Goal: Information Seeking & Learning: Understand process/instructions

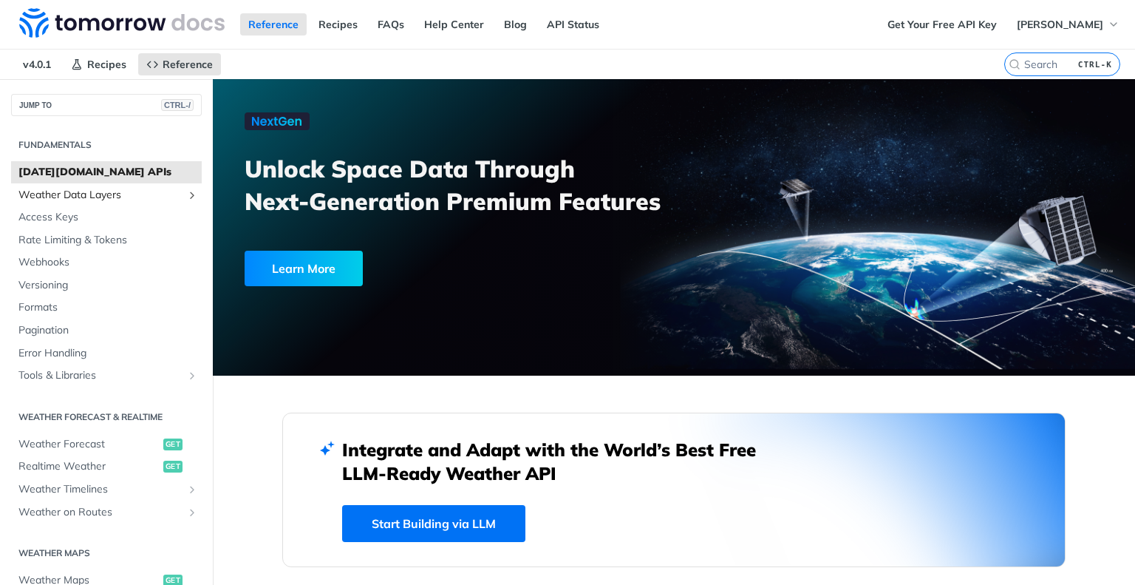
click at [103, 200] on span "Weather Data Layers" at bounding box center [100, 195] width 164 height 15
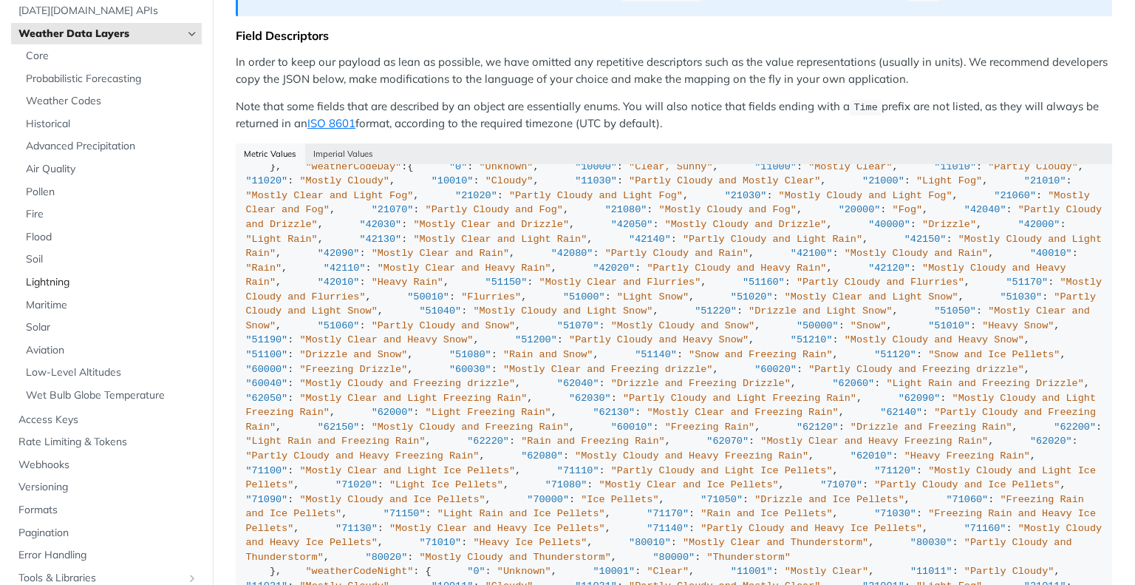
scroll to position [74, 0]
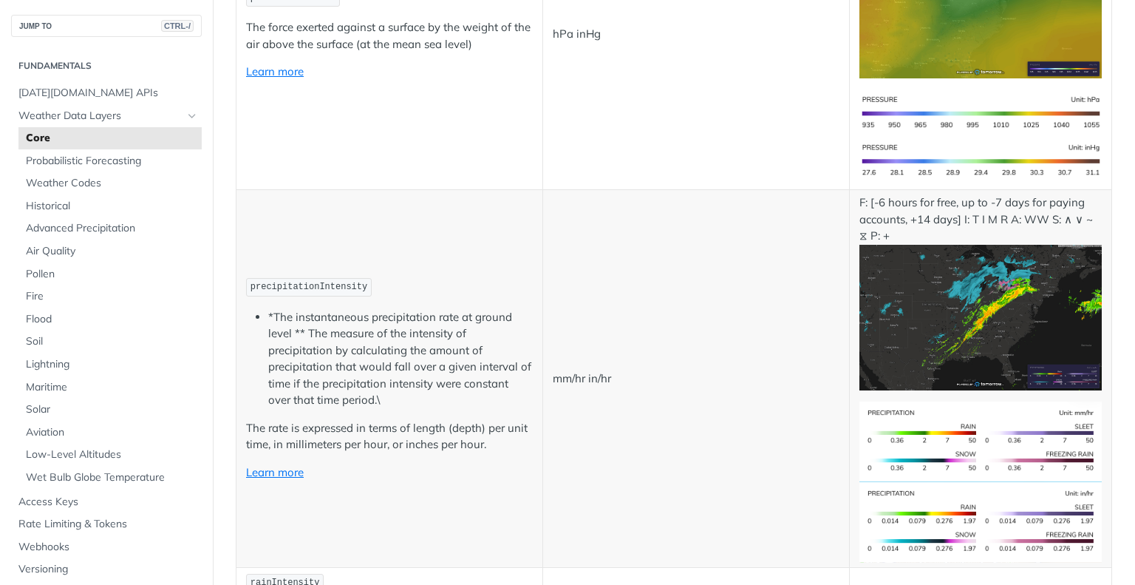
scroll to position [2587, 0]
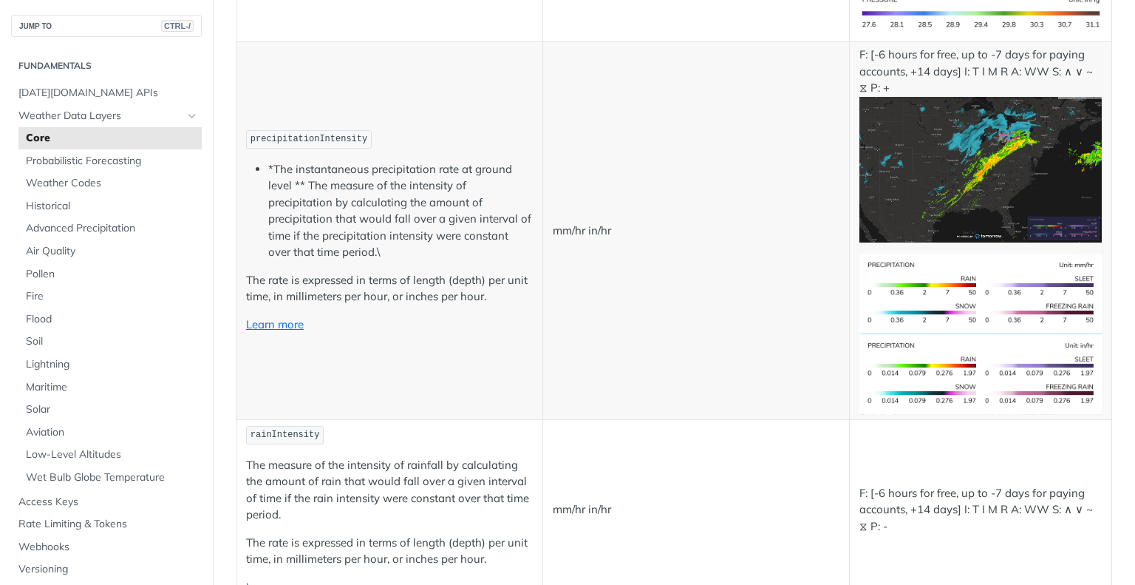
click at [311, 134] on span "precipitationIntensity" at bounding box center [309, 139] width 117 height 10
click at [323, 134] on span "precipitationIntensity" at bounding box center [309, 139] width 117 height 10
copy td "precipitationIntensity"
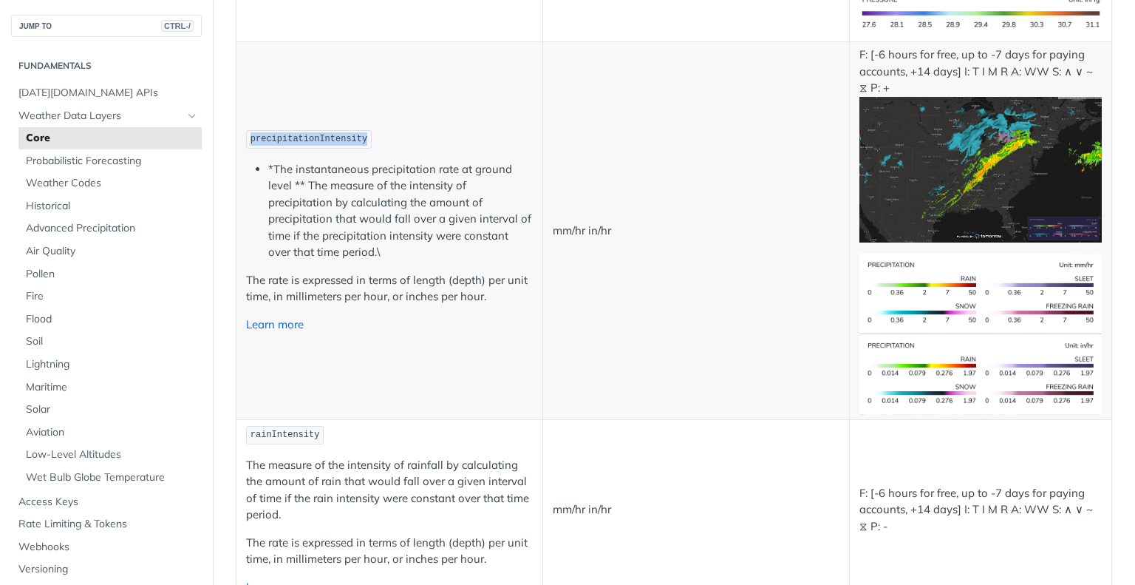
click at [292, 317] on link "Learn more" at bounding box center [275, 324] width 58 height 14
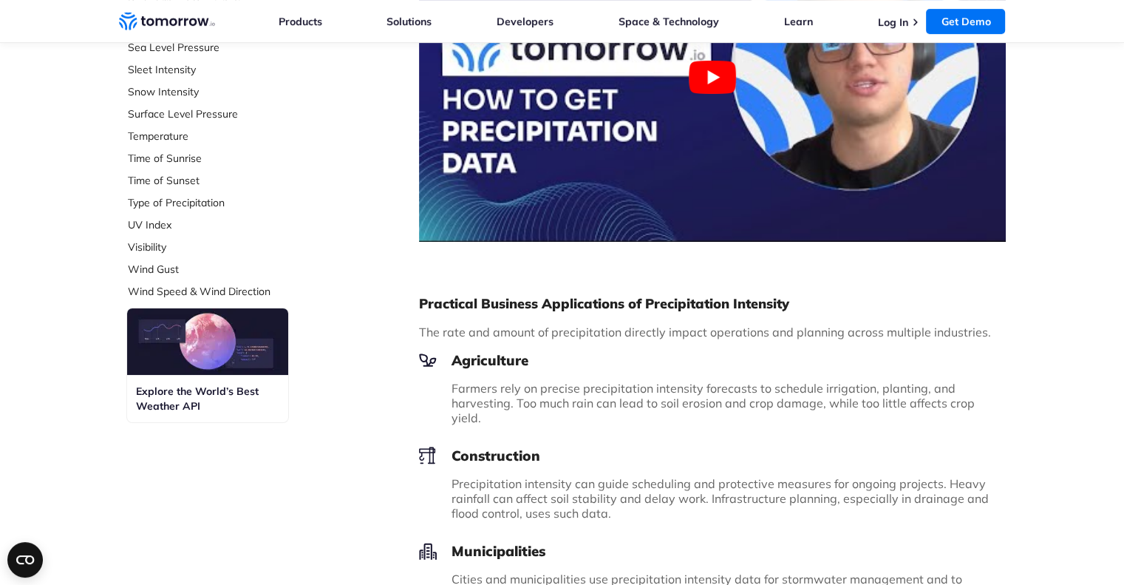
scroll to position [517, 0]
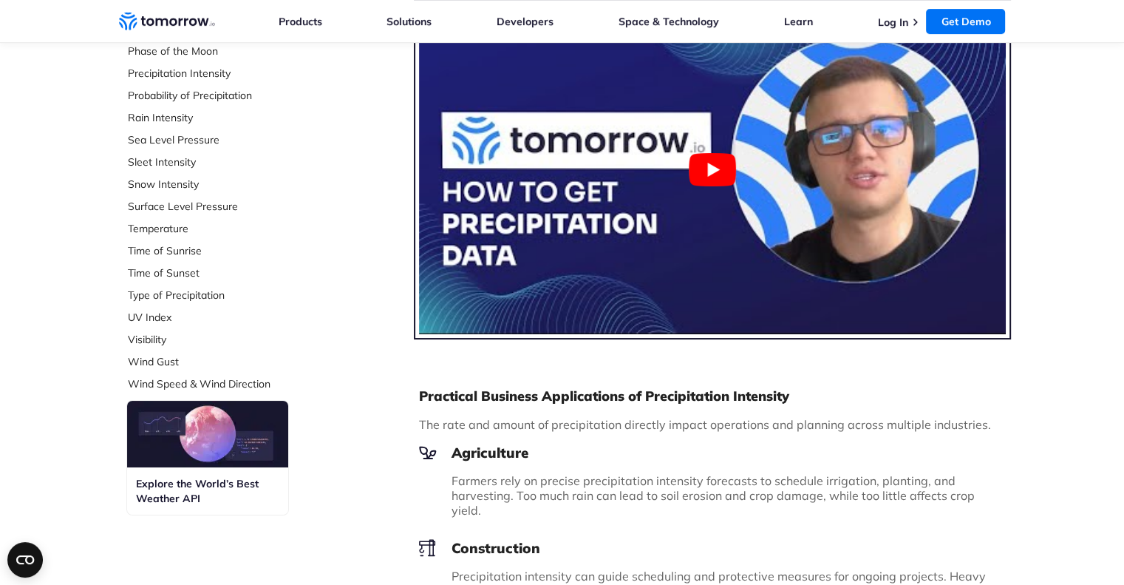
click at [721, 172] on button "Play Youtube video" at bounding box center [712, 169] width 587 height 330
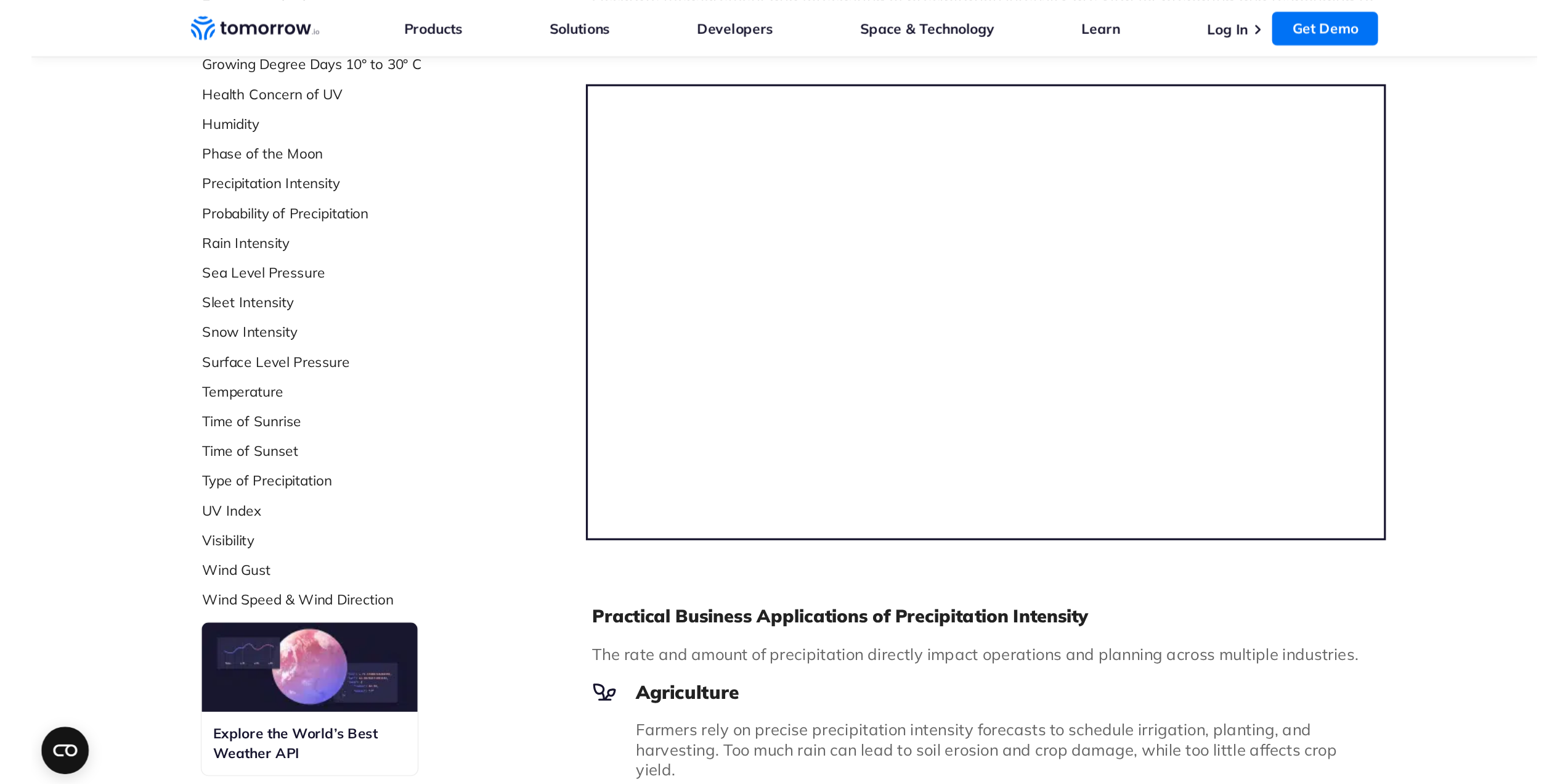
scroll to position [370, 0]
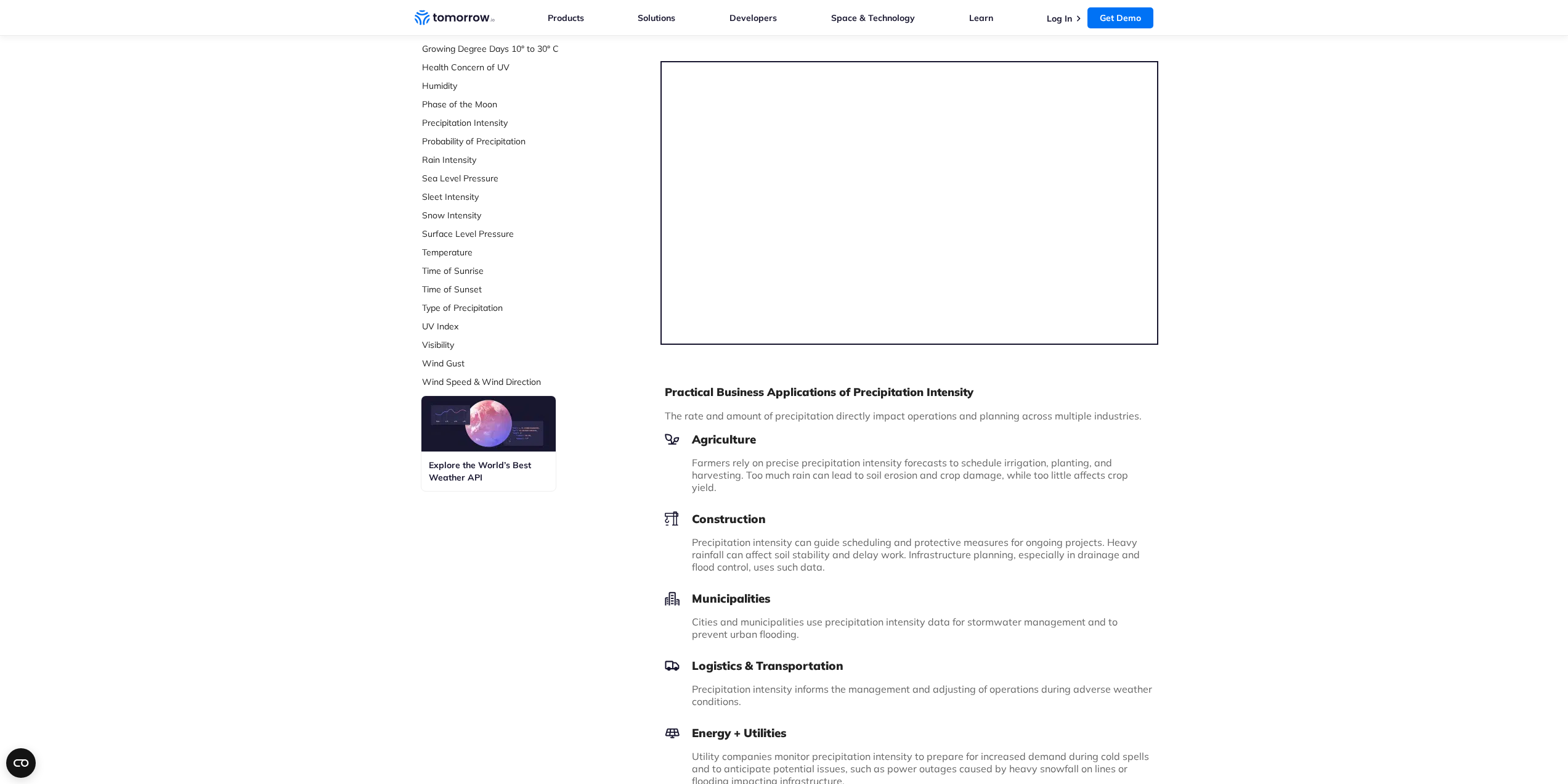
click at [453, 14] on icon "Weather Intelligence Solutions" at bounding box center [454, 18] width 80 height 15
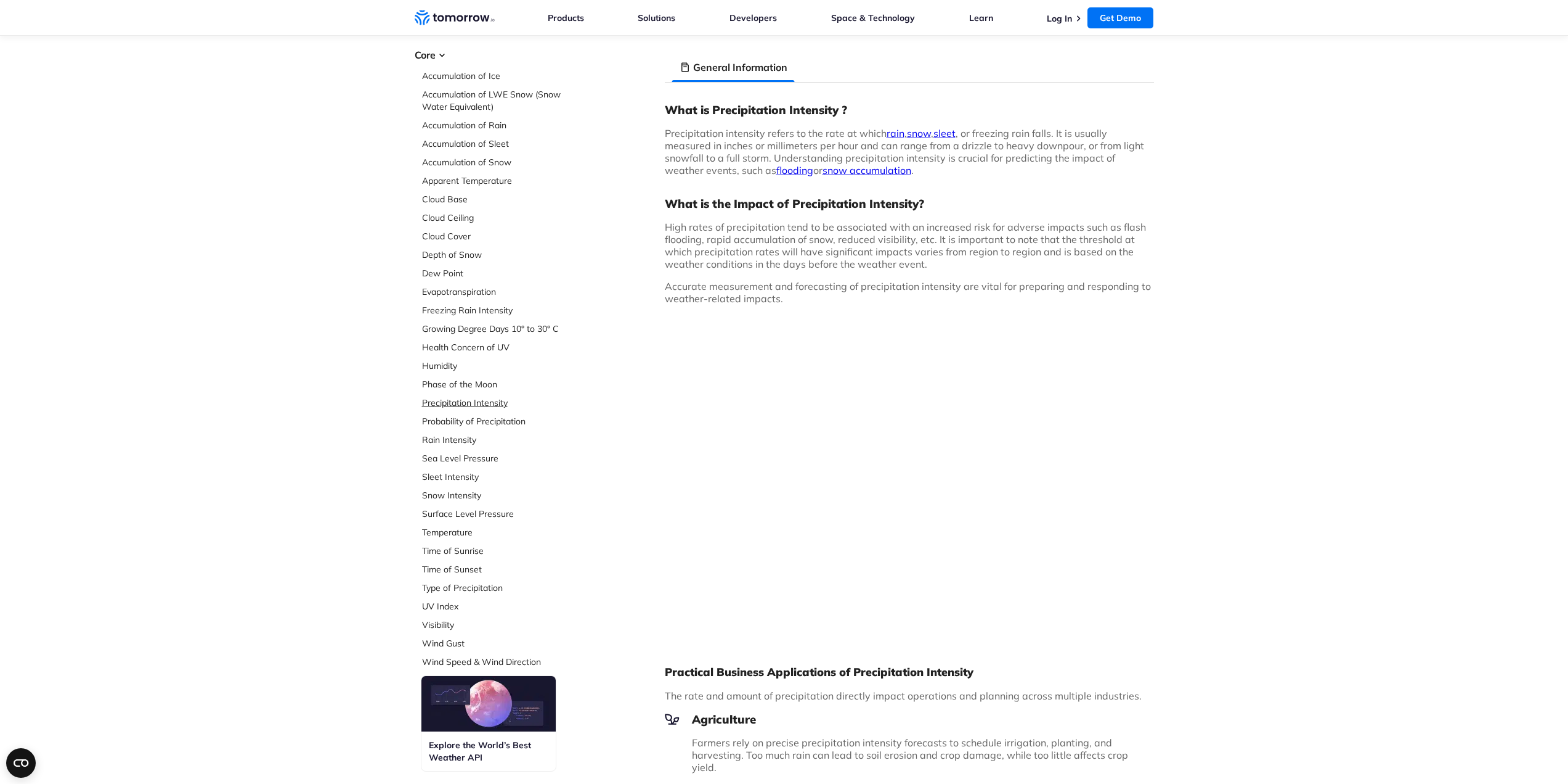
scroll to position [62, 0]
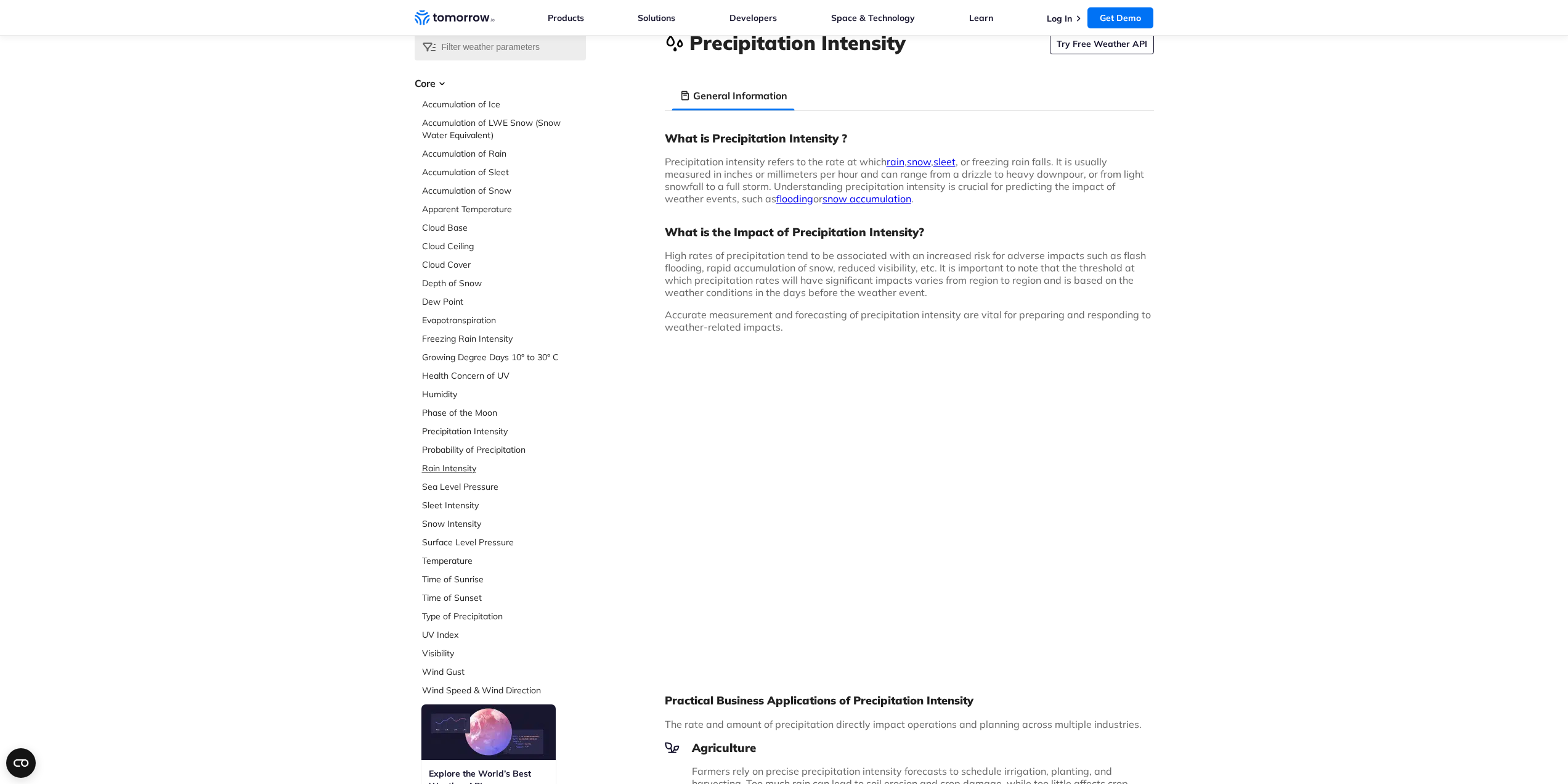
click at [457, 470] on link "Rain Intensity" at bounding box center [503, 468] width 164 height 13
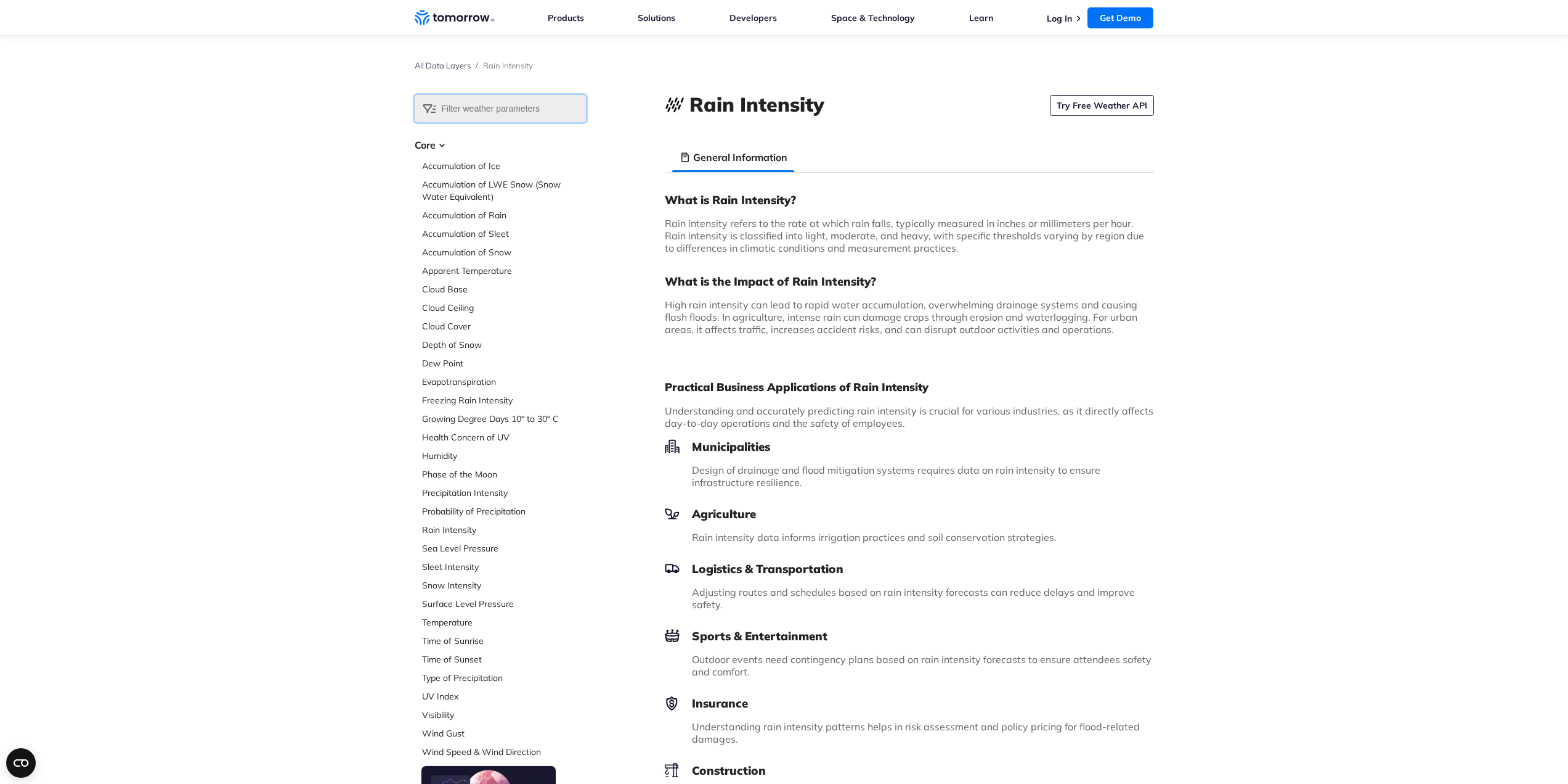
click at [464, 113] on input "text" at bounding box center [500, 108] width 172 height 28
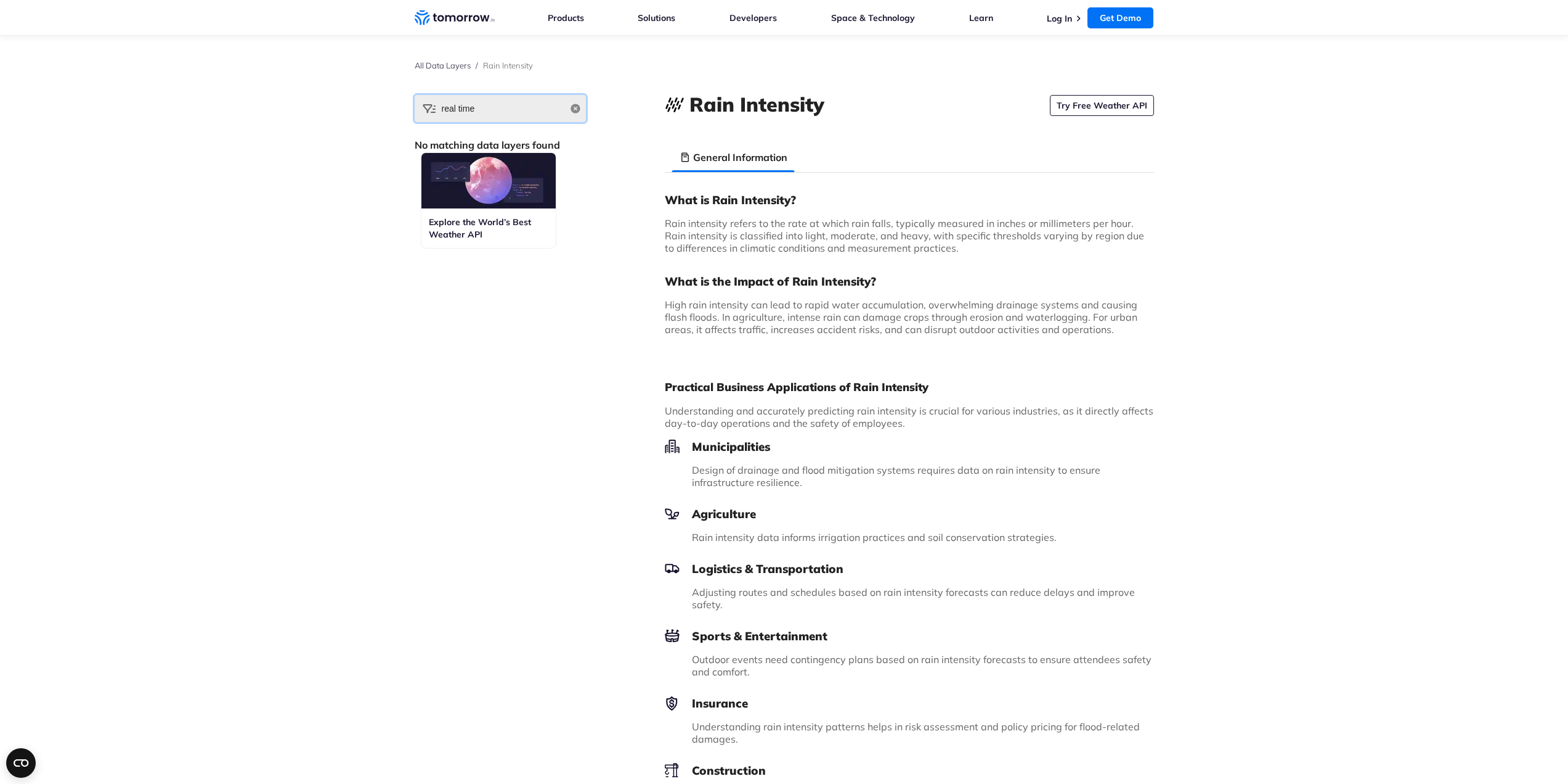
type input "real time"
click at [478, 199] on img at bounding box center [488, 180] width 134 height 56
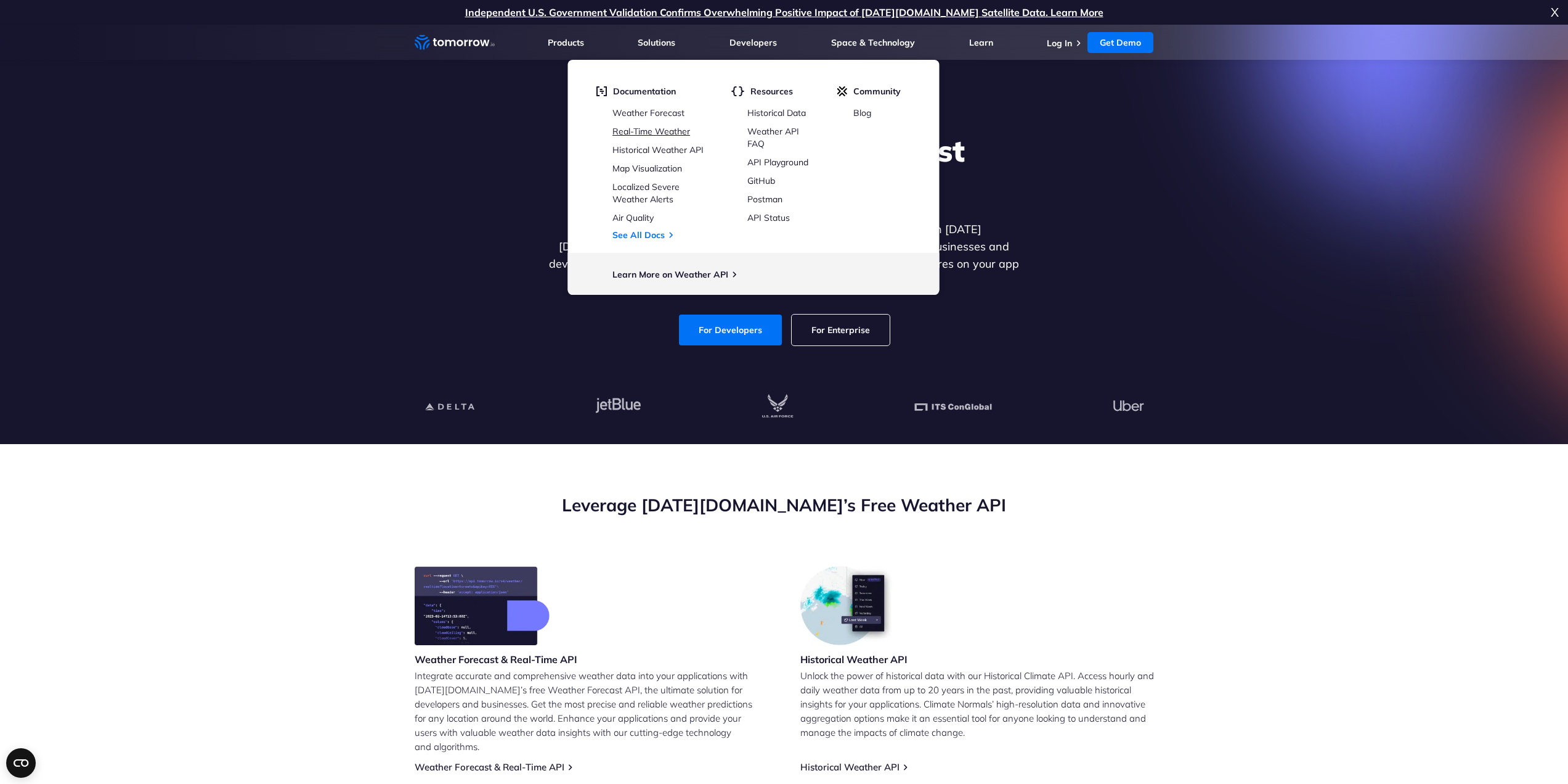
click at [673, 130] on link "Real-Time Weather" at bounding box center [651, 131] width 78 height 11
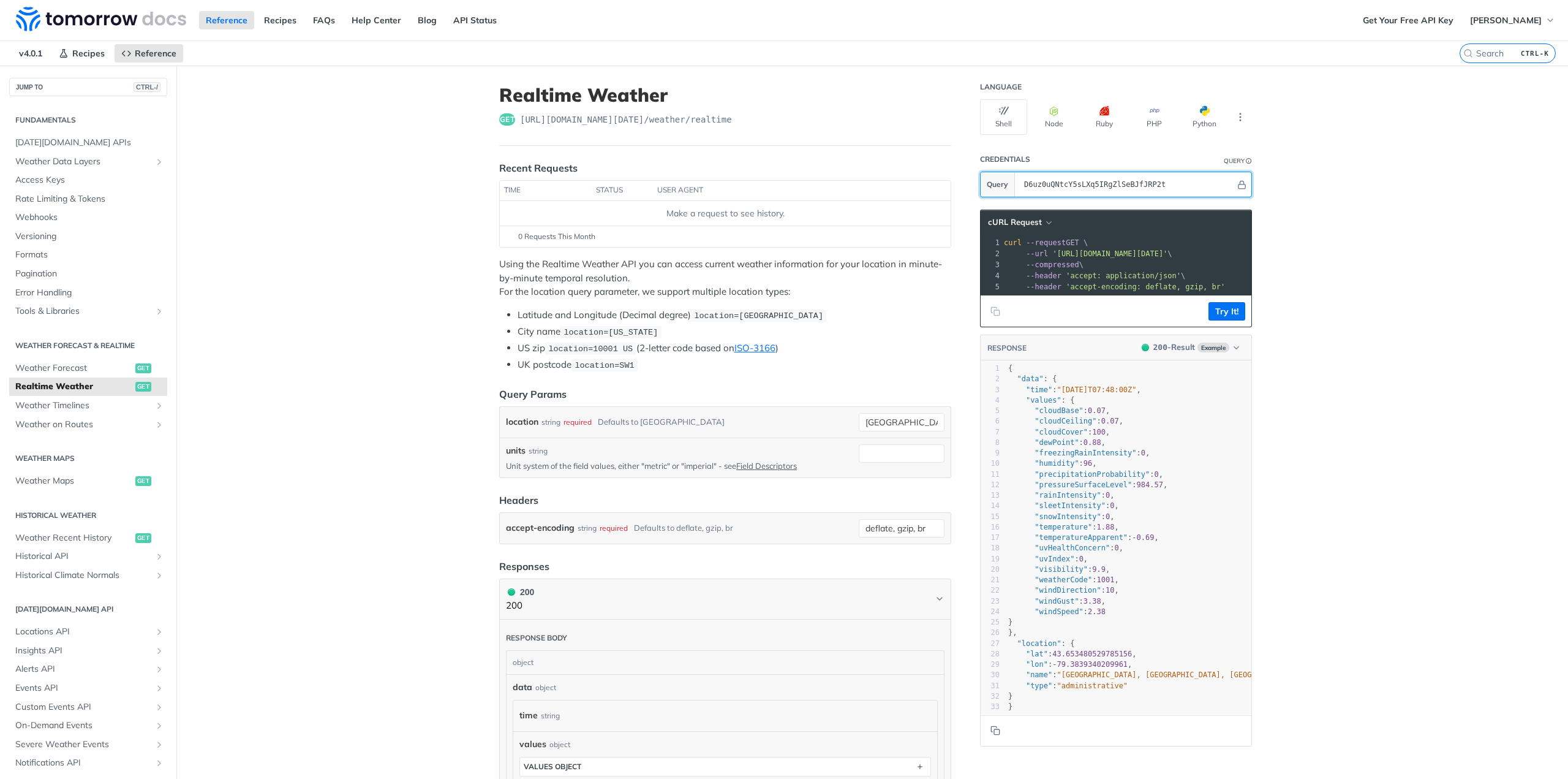
click at [1047, 185] on input "D6uz0uQNtcY5sLXq5IRgZlSeBJfJRP2t" at bounding box center [1127, 185] width 217 height 25
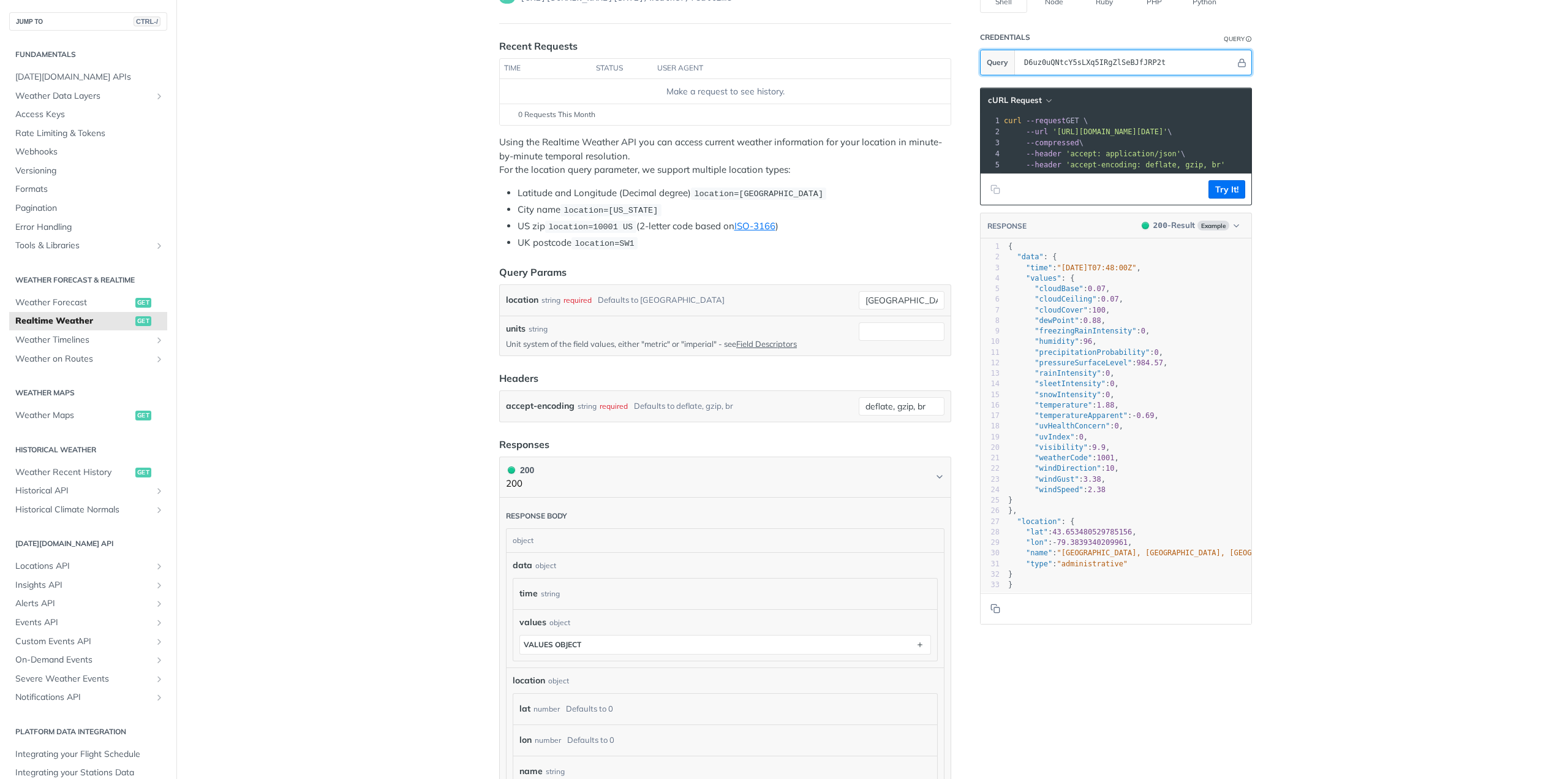
scroll to position [123, 0]
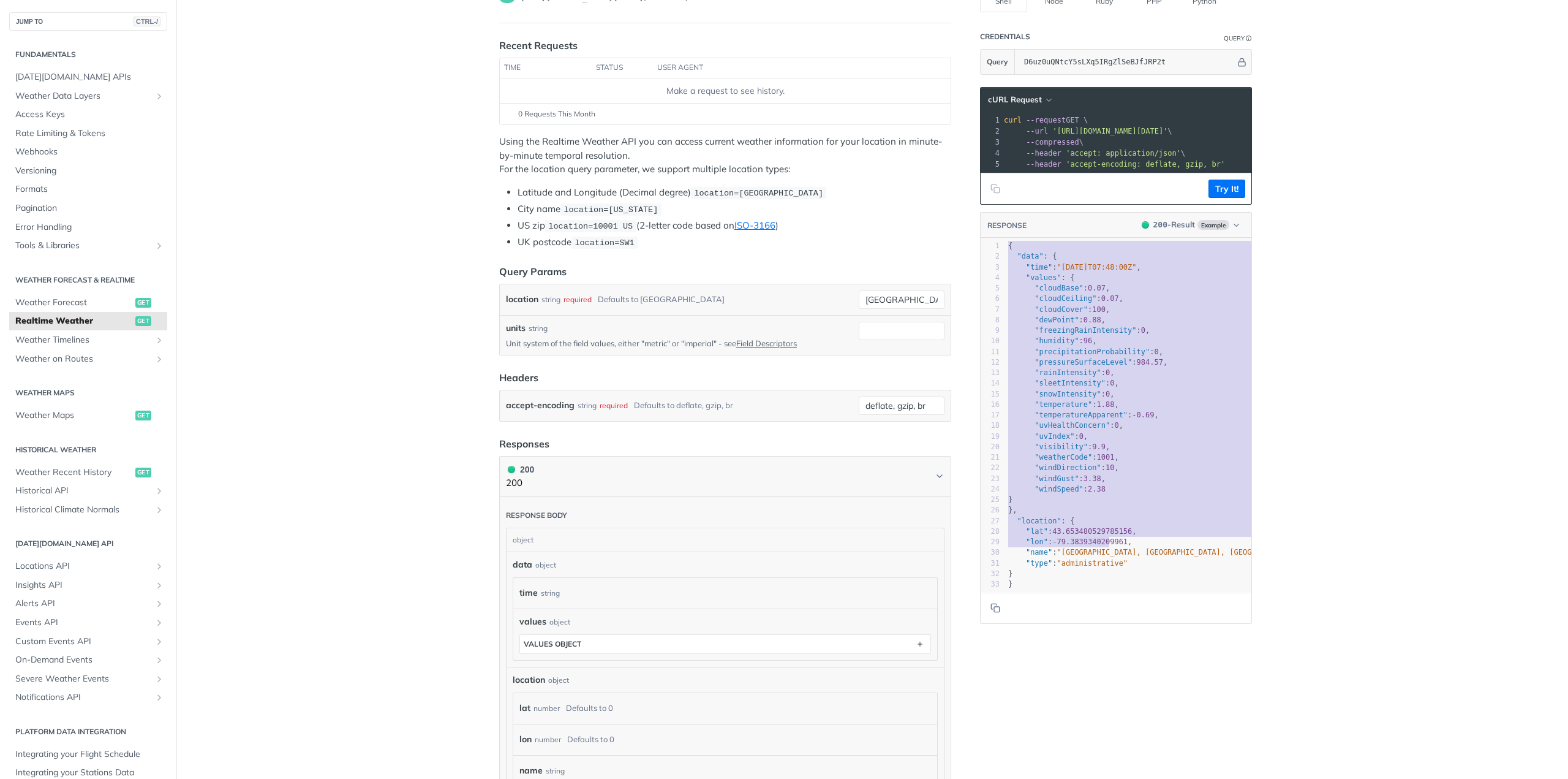
type textarea "{ "data": { "time": "[DATE]T07:48:00Z", "values": { "cloudBase": 0.07, "cloudCe…"
drag, startPoint x: 1000, startPoint y: 253, endPoint x: 1183, endPoint y: 588, distance: 381.7
click at [1183, 588] on div "x 1 { 2 "data" : { 3 "time" : "[DATE]T07:48:00Z" , 4 "values" : { 5 "cloudBase"…" at bounding box center [1132, 430] width 302 height 384
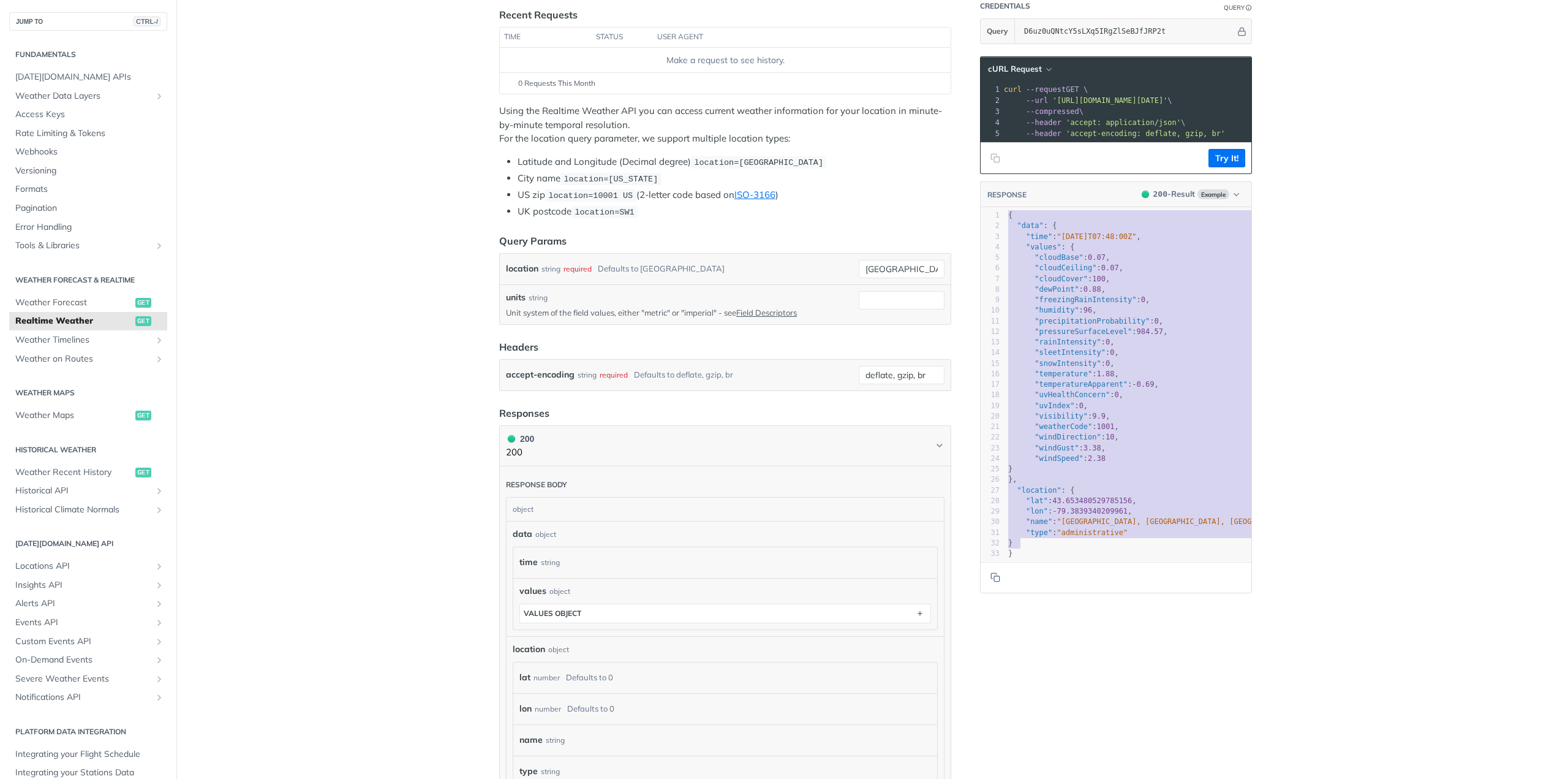
scroll to position [184, 0]
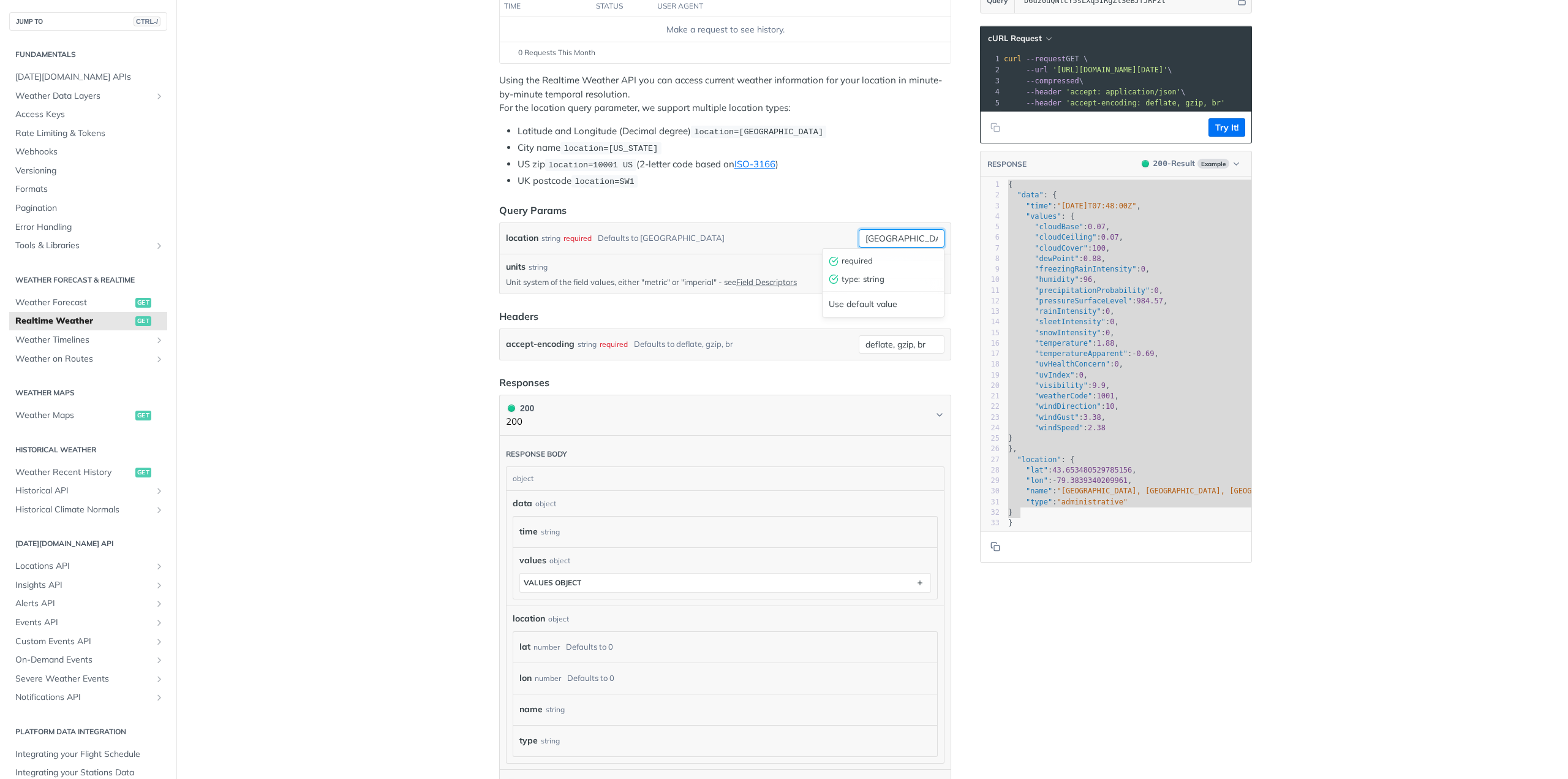
click at [873, 242] on input "[GEOGRAPHIC_DATA]" at bounding box center [901, 238] width 85 height 18
click at [927, 236] on input "[GEOGRAPHIC_DATA]" at bounding box center [901, 238] width 85 height 18
drag, startPoint x: 932, startPoint y: 231, endPoint x: 816, endPoint y: 234, distance: 116.0
click at [816, 234] on div "location string required Defaults to [GEOGRAPHIC_DATA] [GEOGRAPHIC_DATA] requir…" at bounding box center [725, 238] width 438 height 18
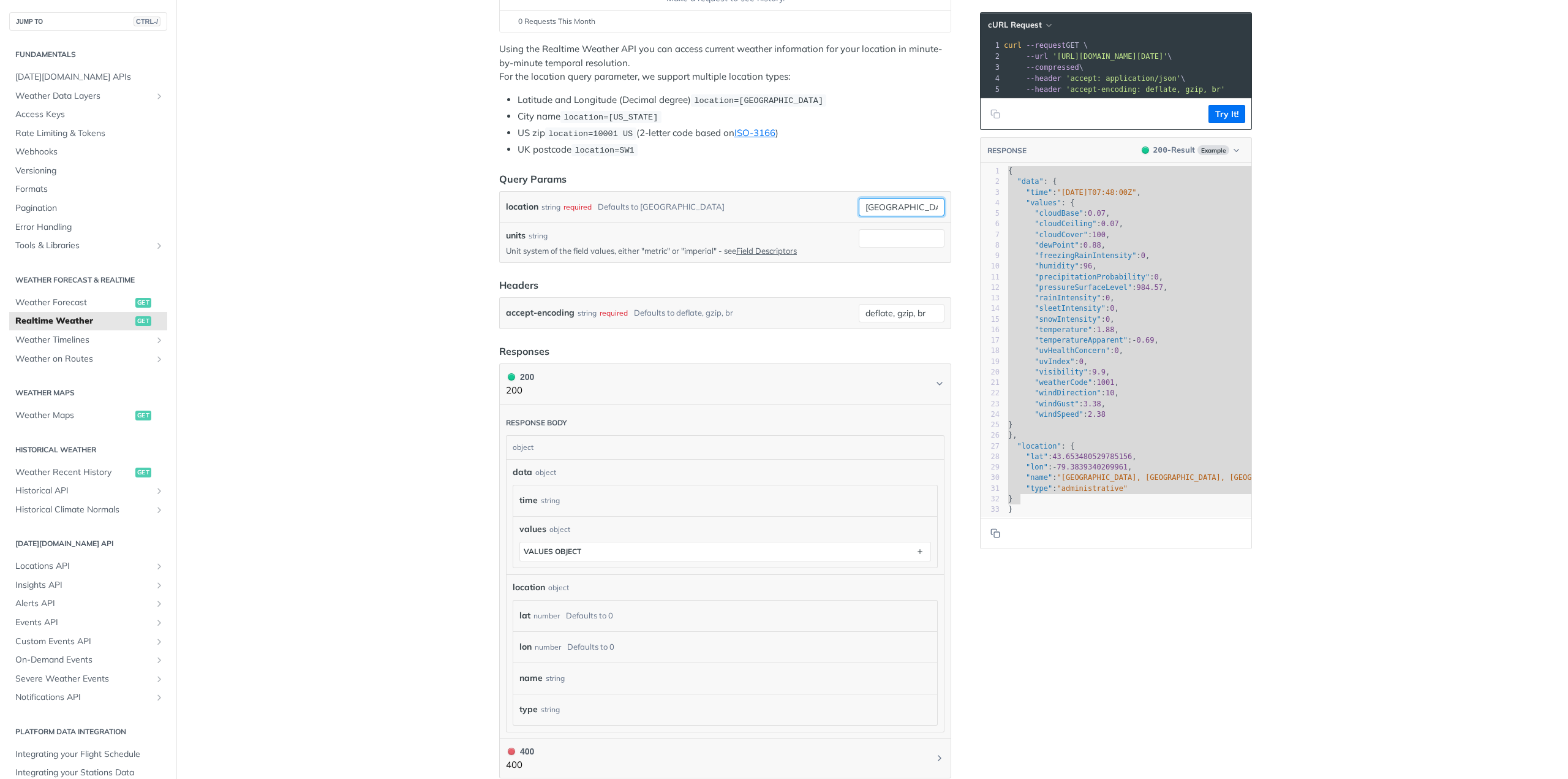
scroll to position [245, 0]
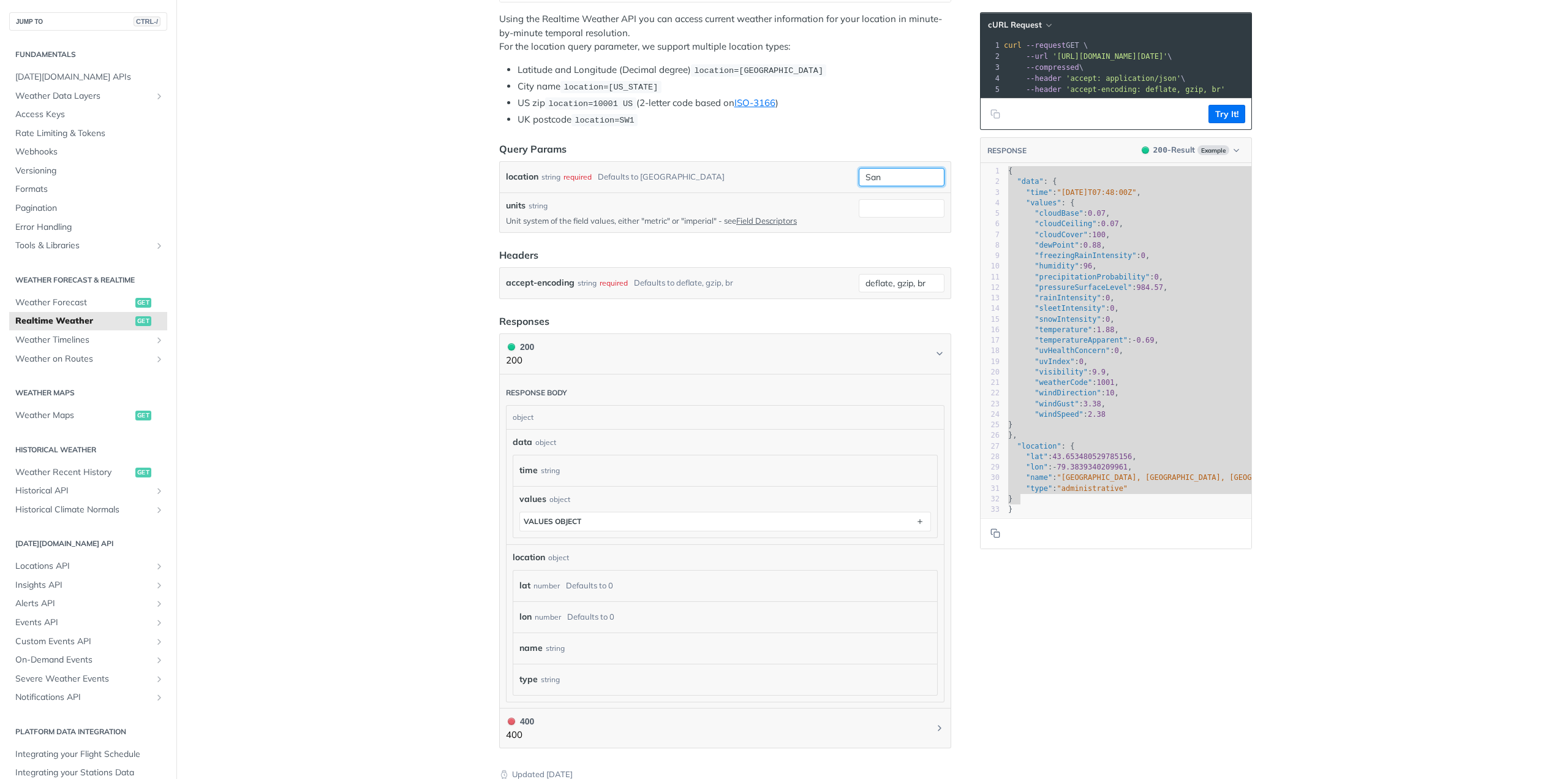
type input "[GEOGRAPHIC_DATA]"
click at [852, 203] on div "units string Unit system of the field values, either "metric" or "imperial" - s…" at bounding box center [725, 212] width 438 height 27
click at [880, 208] on input "units" at bounding box center [901, 208] width 85 height 18
click at [704, 241] on form "Query Params location string required Defaults to [GEOGRAPHIC_DATA] [GEOGRAPHIC…" at bounding box center [725, 220] width 452 height 157
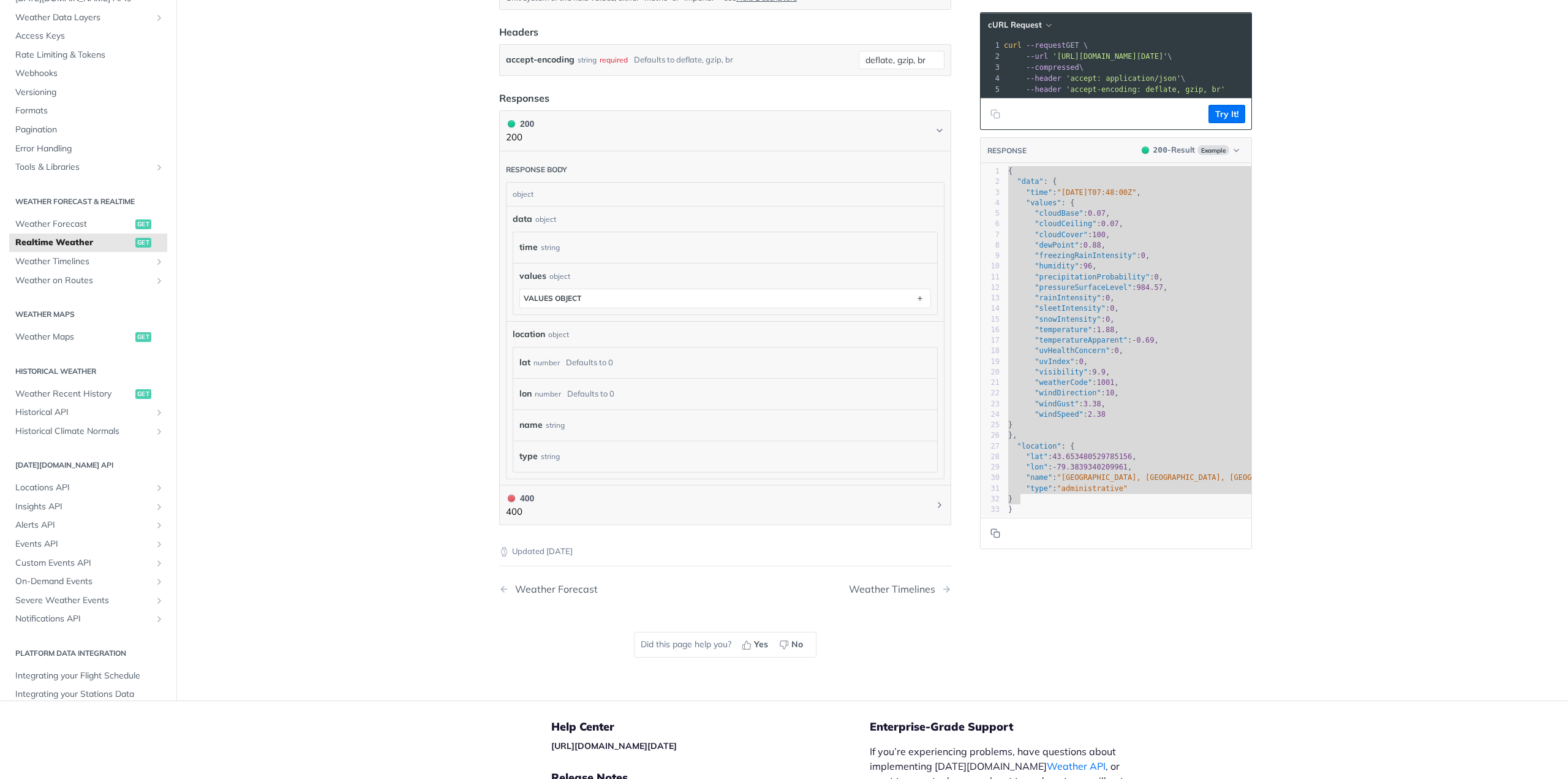
scroll to position [490, 0]
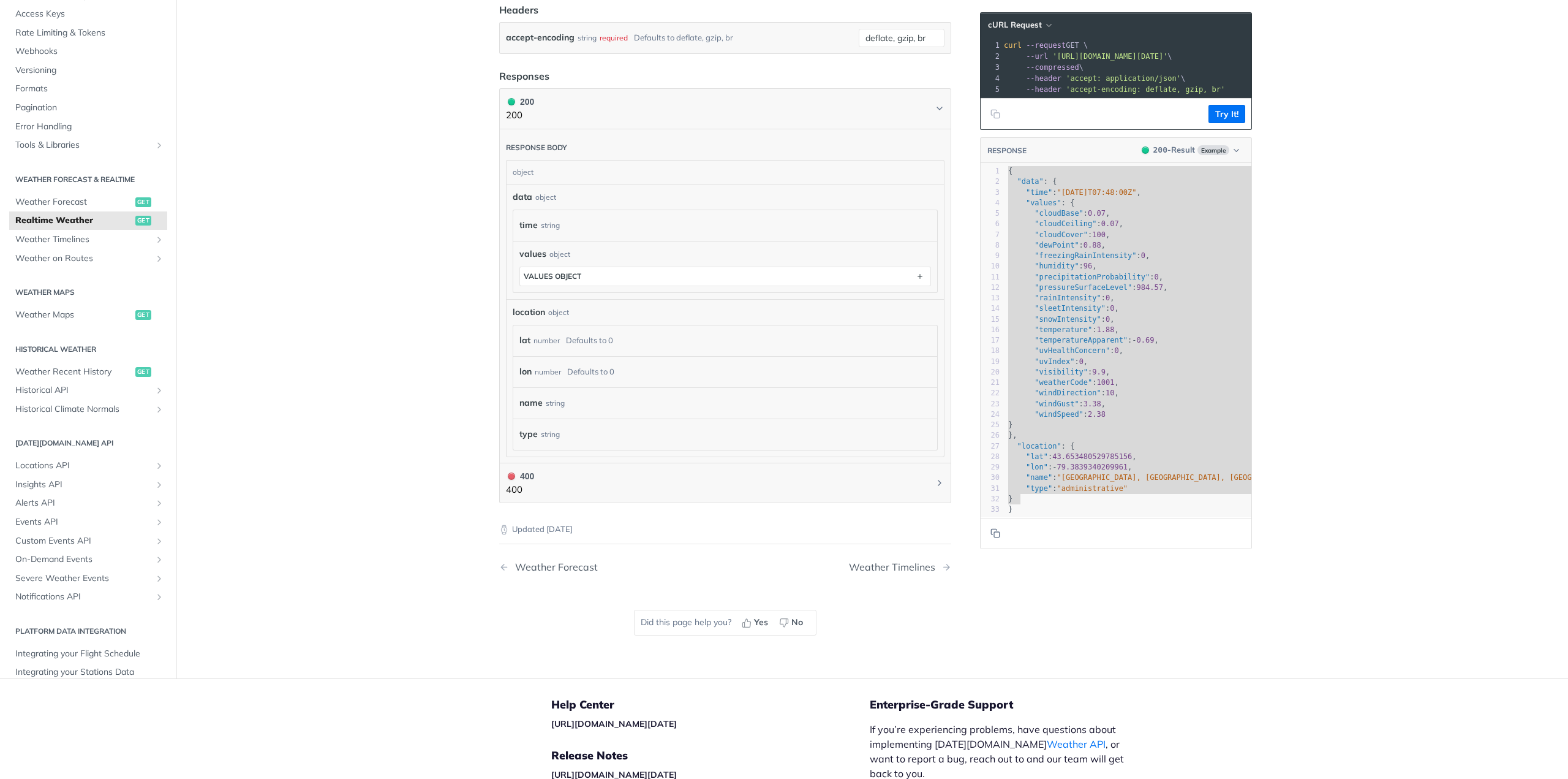
click at [692, 535] on div "Updated [DATE] Weather Forecast Weather Timelines Did this page help you? Yes No" at bounding box center [725, 581] width 452 height 157
click at [927, 564] on div "Weather Timelines" at bounding box center [896, 567] width 93 height 12
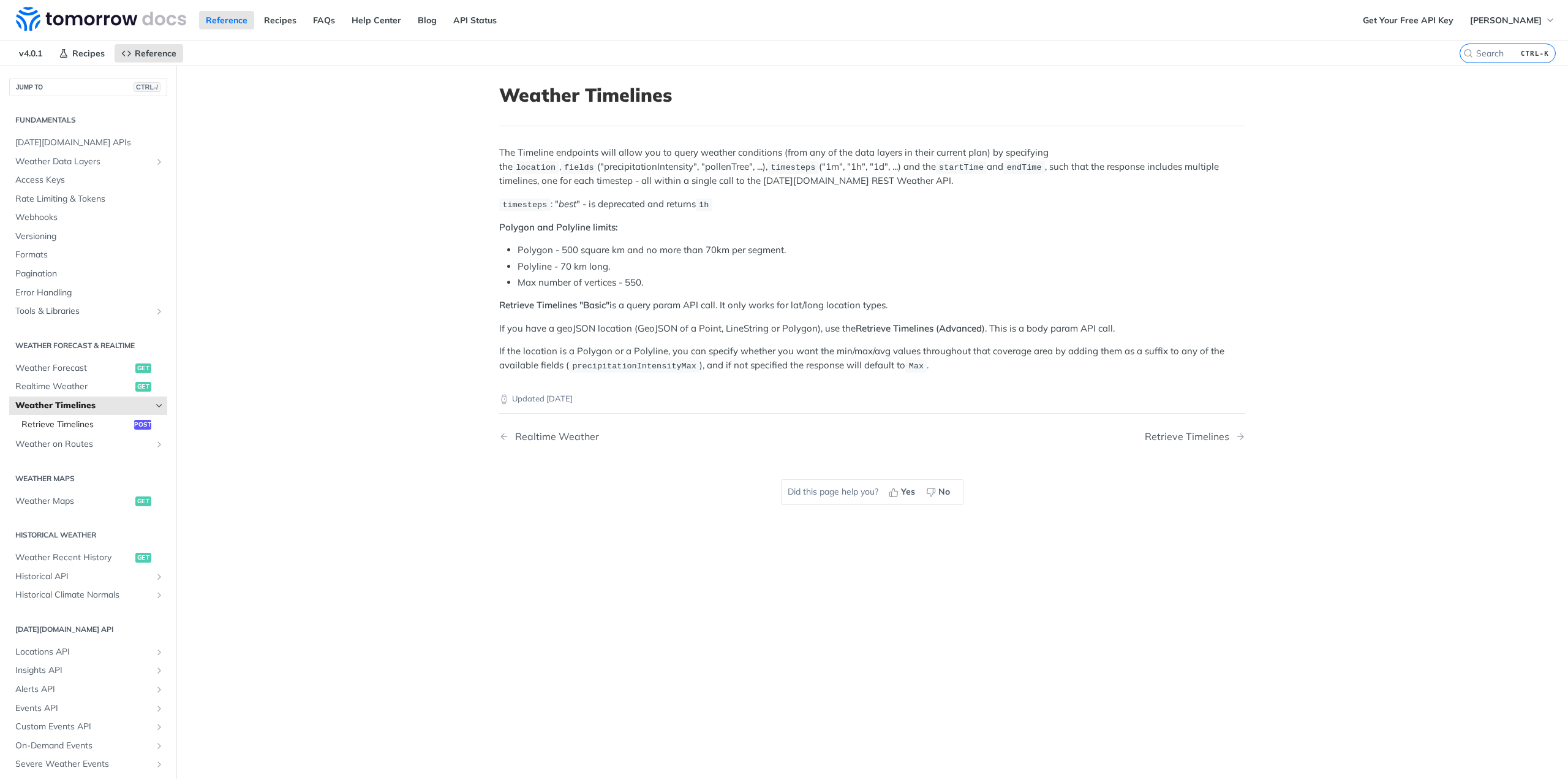
click at [62, 427] on span "Retrieve Timelines" at bounding box center [76, 424] width 109 height 12
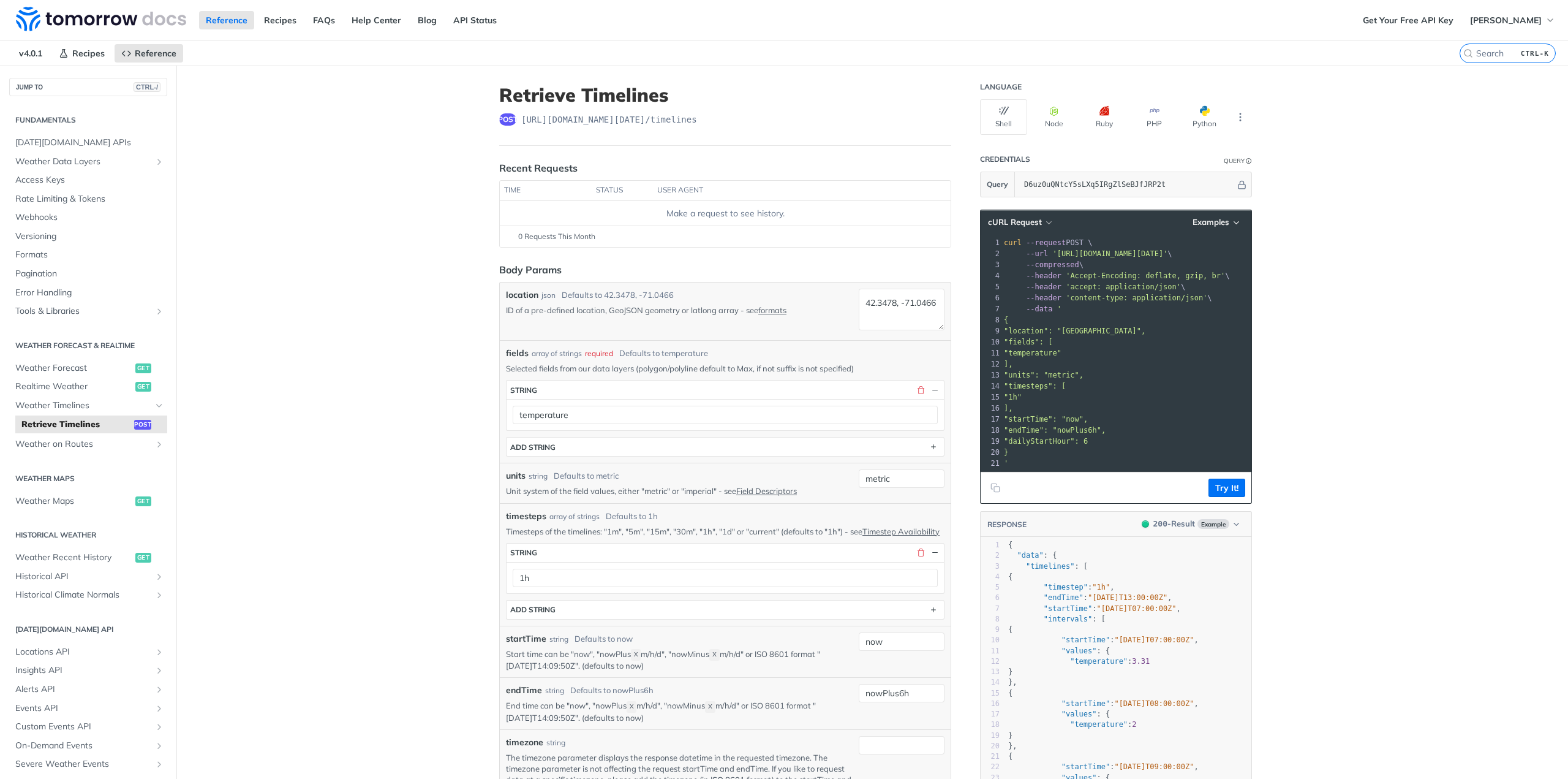
click at [532, 313] on p "ID of a pre-defined location, GeoJSON geometry or latlong array - see formats" at bounding box center [680, 309] width 348 height 11
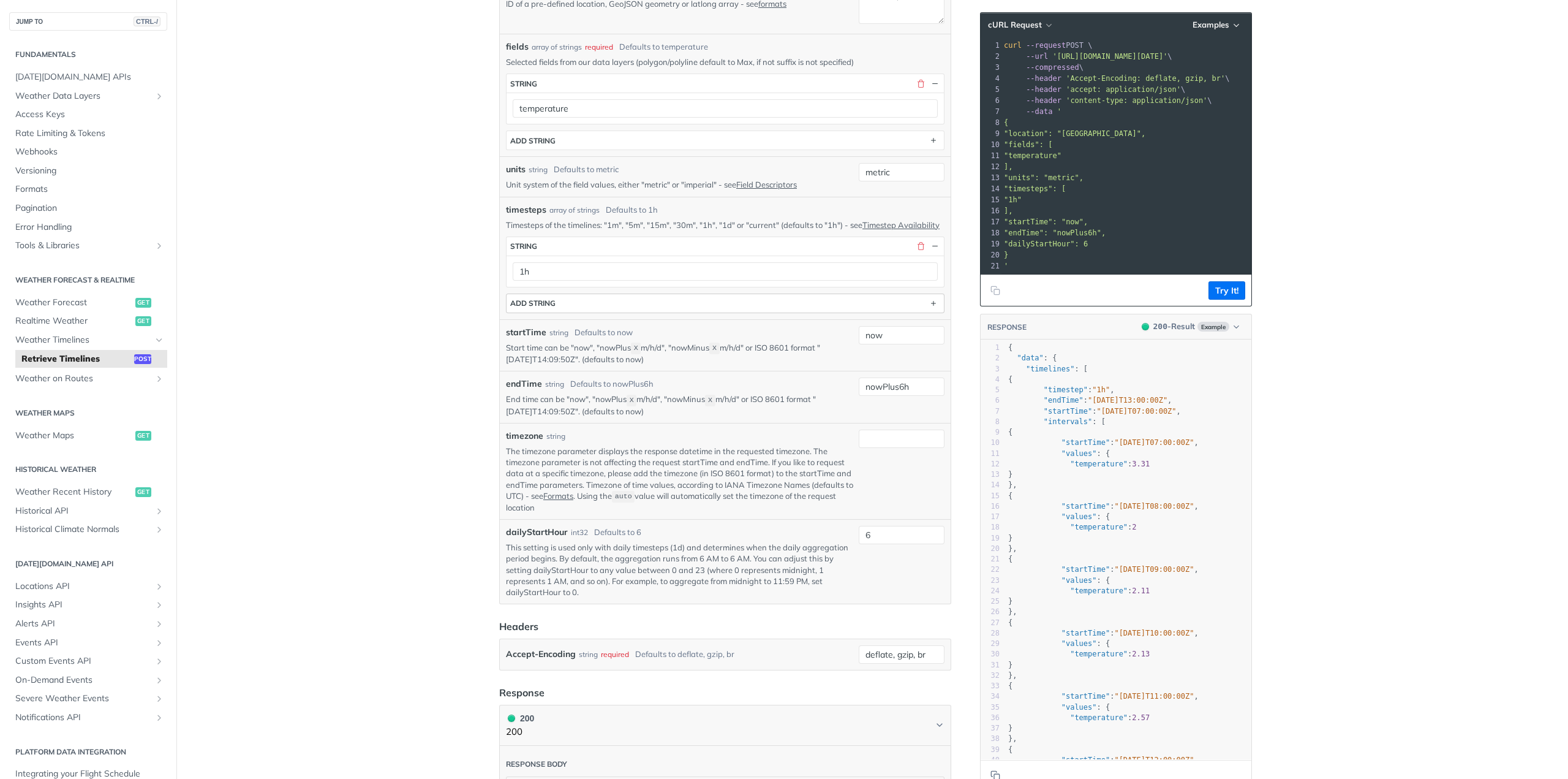
scroll to position [368, 0]
